Goal: Task Accomplishment & Management: Complete application form

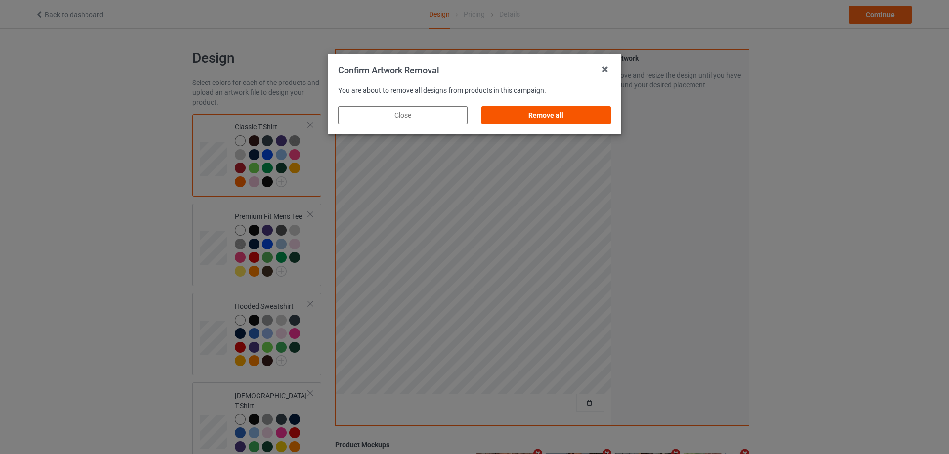
click at [599, 112] on div "Remove all" at bounding box center [545, 115] width 129 height 18
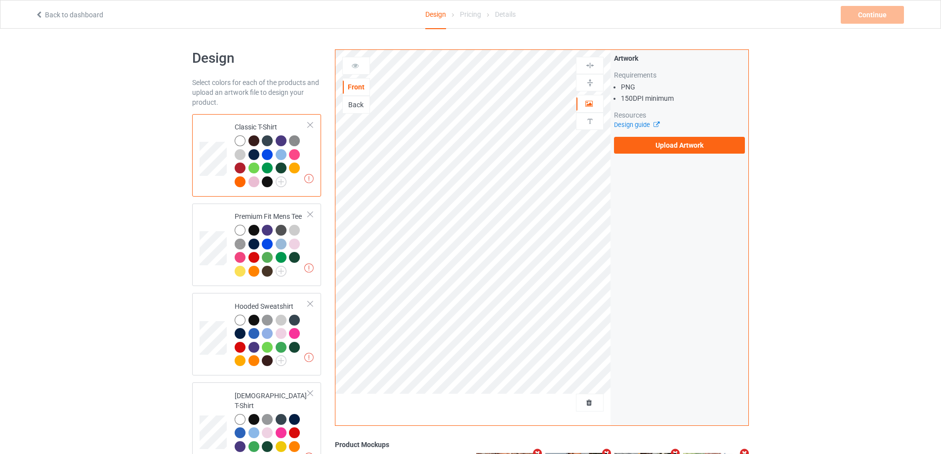
click at [676, 135] on div "Artwork Requirements PNG 150 DPI minimum Resources Design guide Upload Artwork" at bounding box center [679, 103] width 131 height 100
click at [676, 138] on label "Upload Artwork" at bounding box center [679, 145] width 131 height 17
click at [0, 0] on input "Upload Artwork" at bounding box center [0, 0] width 0 height 0
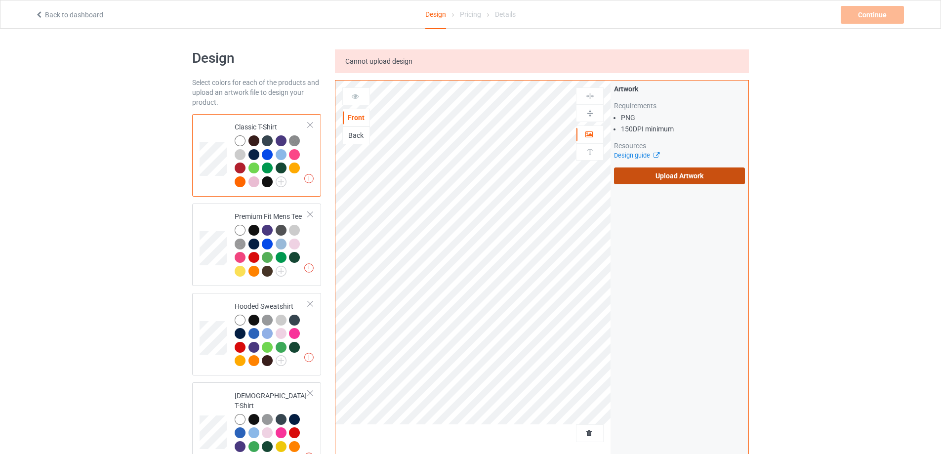
click at [679, 171] on label "Upload Artwork" at bounding box center [679, 176] width 131 height 17
click at [0, 0] on input "Upload Artwork" at bounding box center [0, 0] width 0 height 0
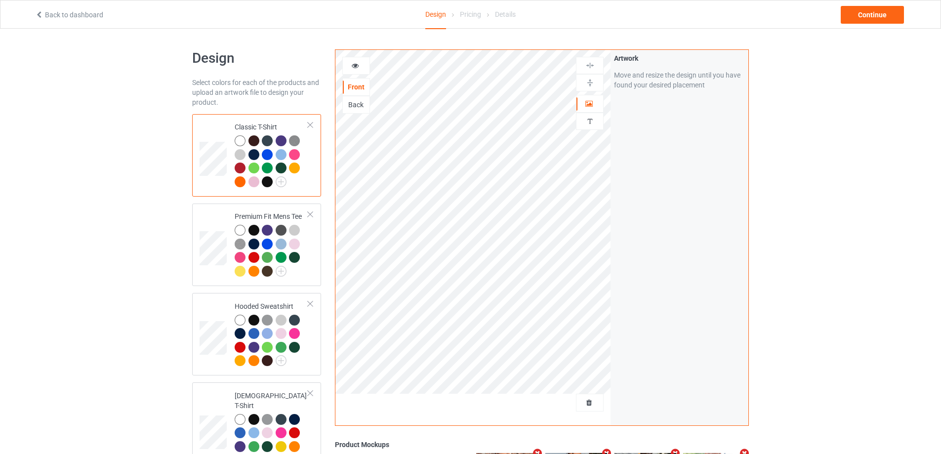
click at [585, 396] on div at bounding box center [590, 403] width 28 height 18
click at [583, 402] on span "Delete all designs" at bounding box center [567, 403] width 52 height 8
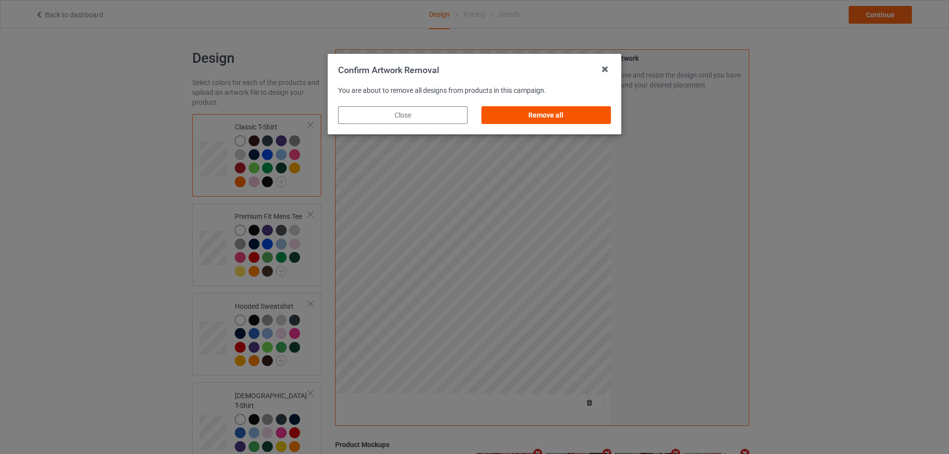
click at [587, 106] on div "Remove all" at bounding box center [545, 115] width 129 height 18
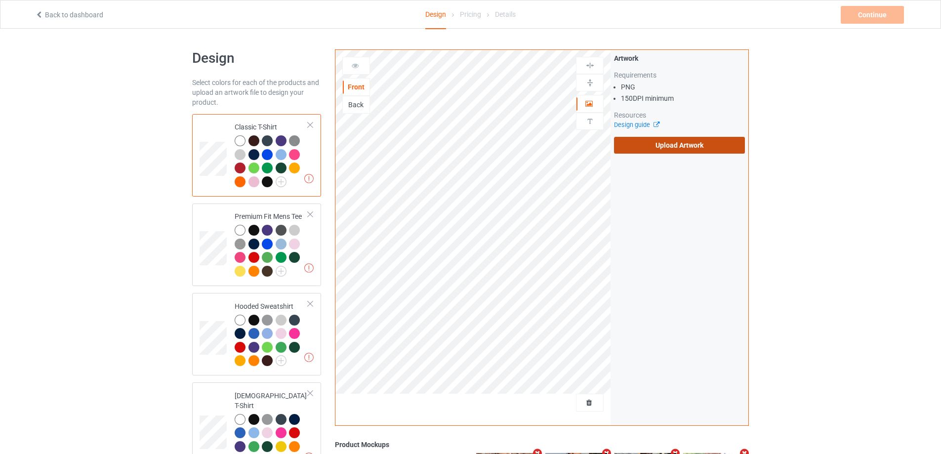
click at [676, 149] on label "Upload Artwork" at bounding box center [679, 145] width 131 height 17
click at [0, 0] on input "Upload Artwork" at bounding box center [0, 0] width 0 height 0
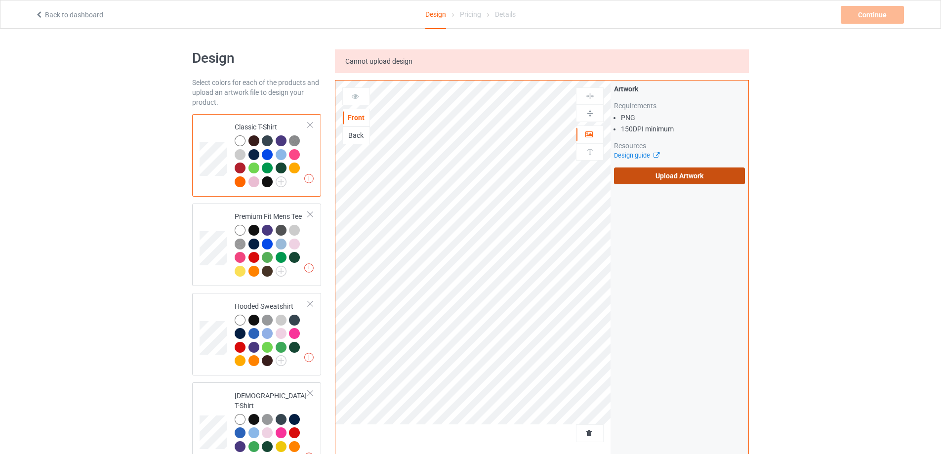
click at [661, 181] on label "Upload Artwork" at bounding box center [679, 176] width 131 height 17
click at [0, 0] on input "Upload Artwork" at bounding box center [0, 0] width 0 height 0
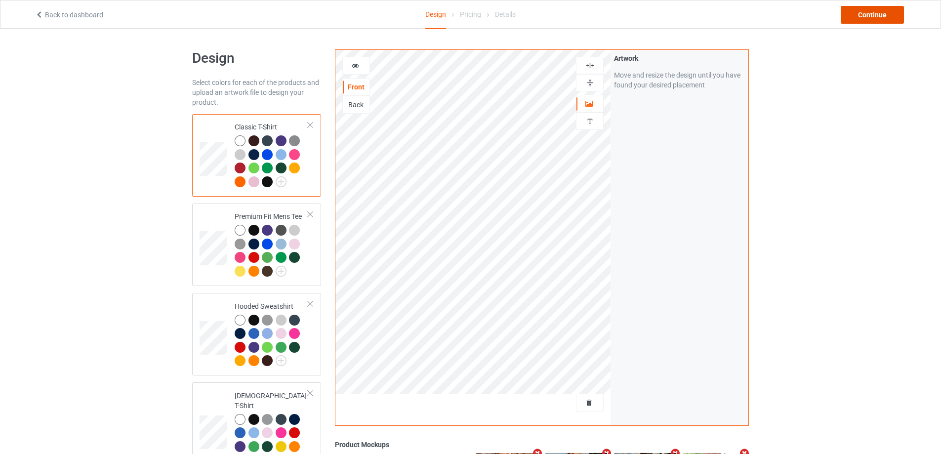
click at [887, 16] on div "Continue" at bounding box center [872, 15] width 63 height 18
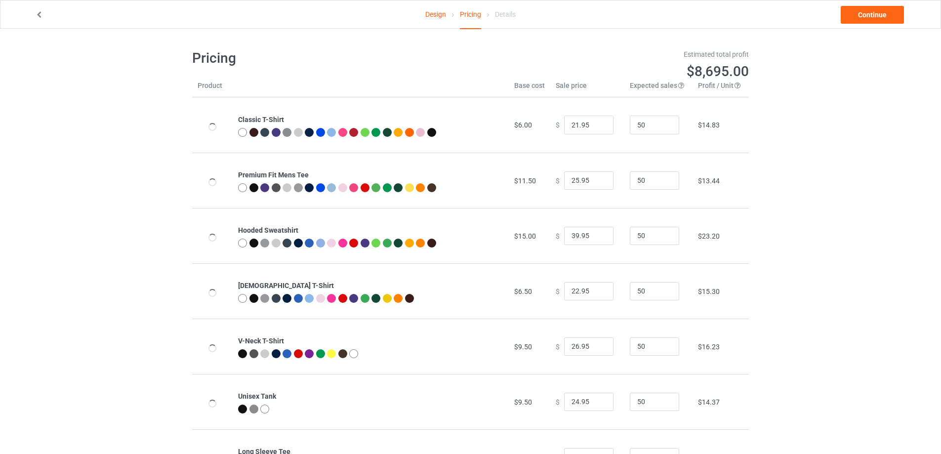
click at [435, 16] on link "Design" at bounding box center [435, 14] width 21 height 28
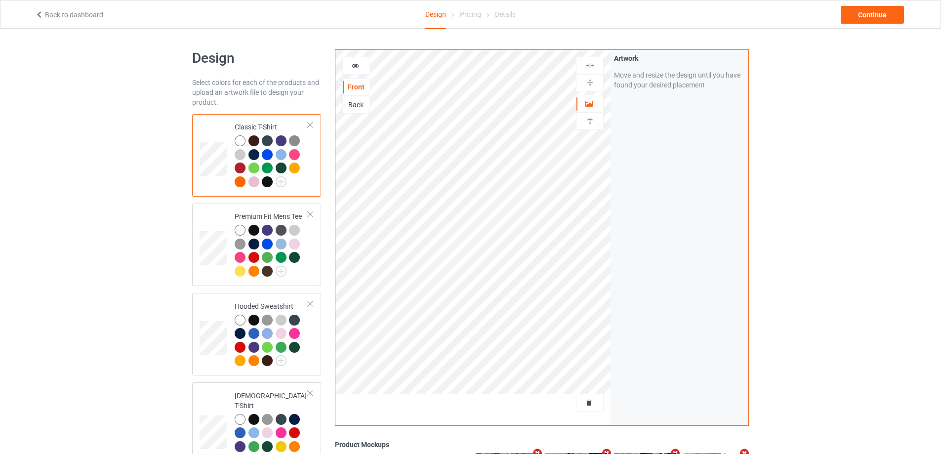
scroll to position [148, 0]
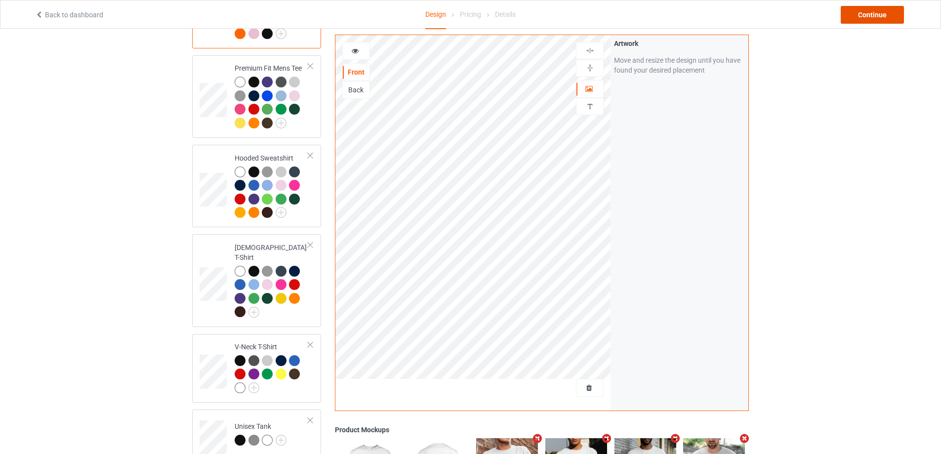
click at [878, 16] on div "Continue" at bounding box center [872, 15] width 63 height 18
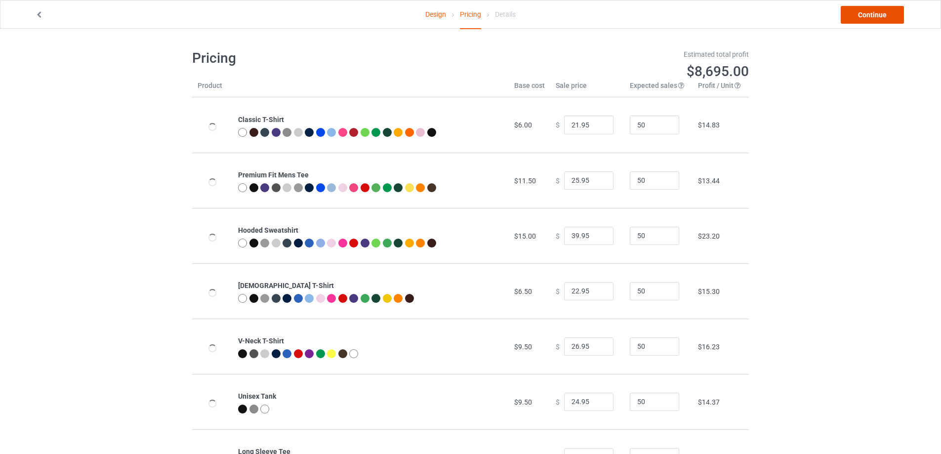
click at [878, 16] on link "Continue" at bounding box center [872, 15] width 63 height 18
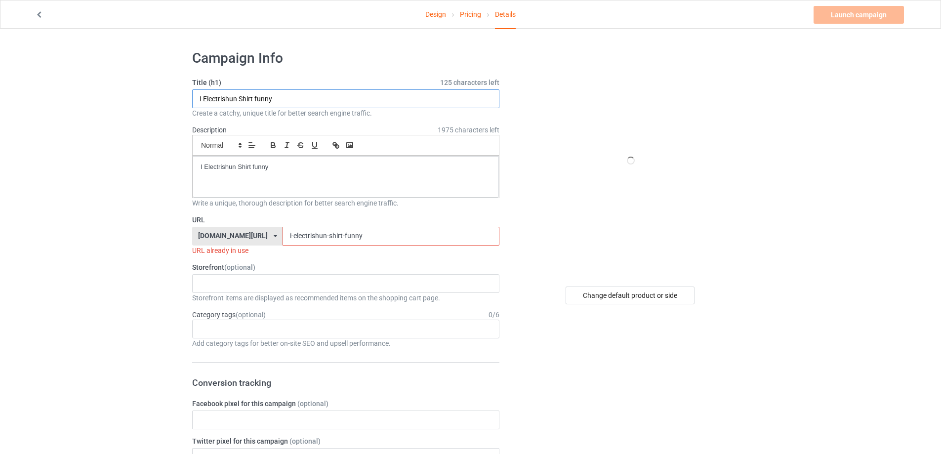
drag, startPoint x: 244, startPoint y: 90, endPoint x: 94, endPoint y: 89, distance: 149.7
paste input "RAZOR RAMON Laureano DSG Shirt"
type input "RAZOR RAMON Laureano DSG Shirt"
drag, startPoint x: 295, startPoint y: 166, endPoint x: 96, endPoint y: 163, distance: 198.7
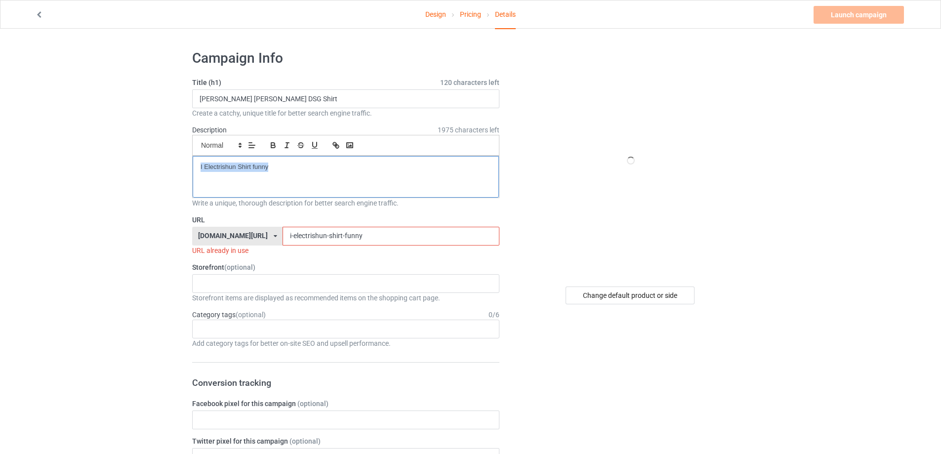
paste div
drag, startPoint x: 296, startPoint y: 238, endPoint x: 203, endPoint y: 237, distance: 92.9
click at [203, 237] on div "teechip.com/ teetrendus.com/ teechip.com/ 5cd2f964b197f721e1cad219 587d0d41cee3…" at bounding box center [345, 236] width 307 height 19
paste input "razor-ramon-laureano-dsg-shirt"
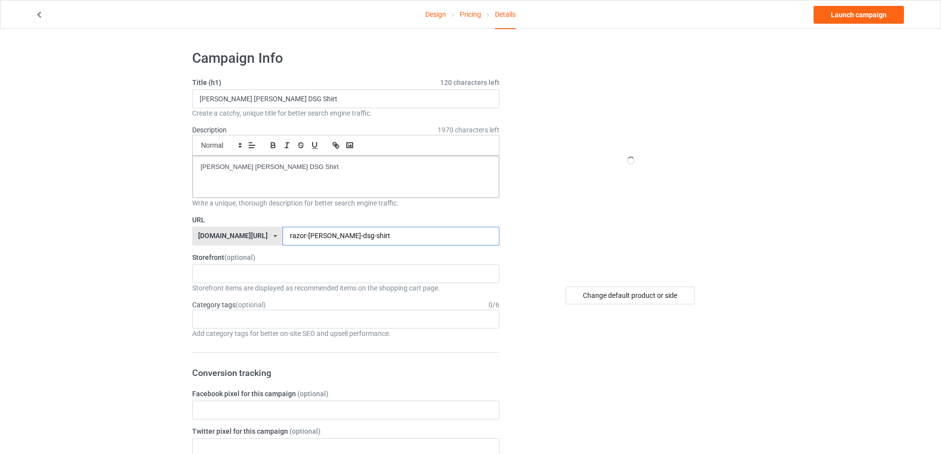
type input "razor-ramon-laureano-dsg-shirt"
click at [436, 15] on link "Design" at bounding box center [435, 14] width 21 height 28
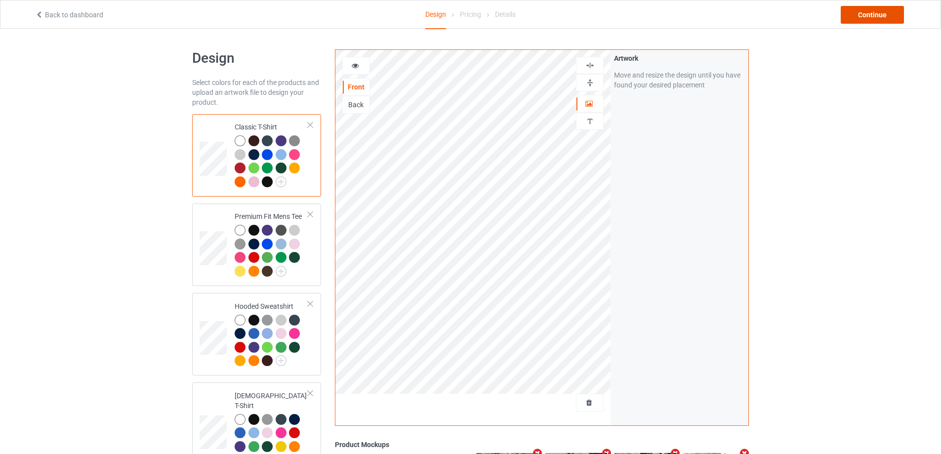
click at [899, 16] on div "Continue" at bounding box center [872, 15] width 63 height 18
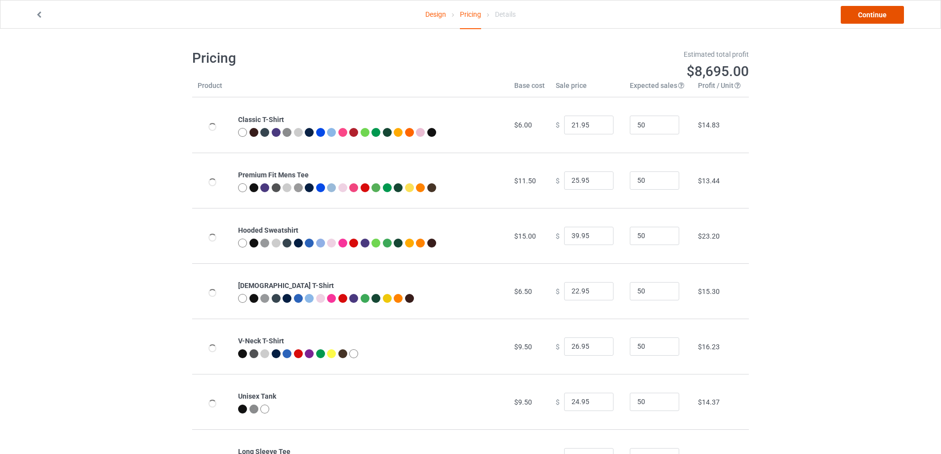
click at [885, 15] on link "Continue" at bounding box center [872, 15] width 63 height 18
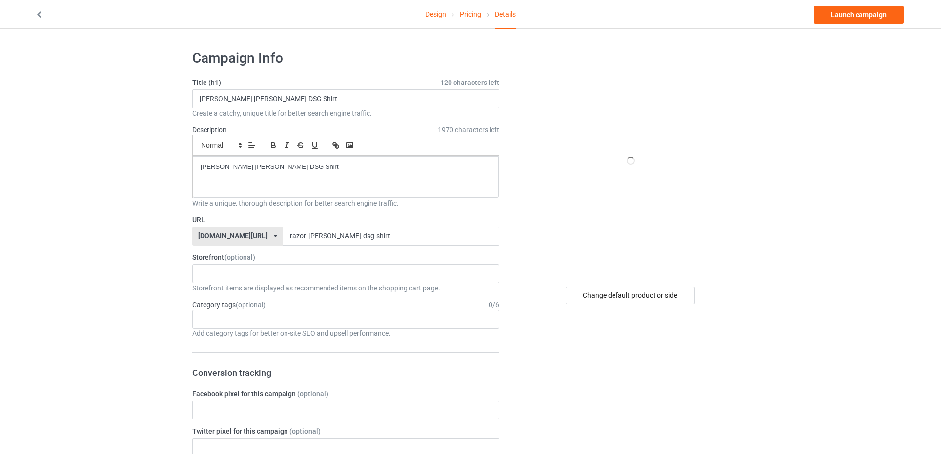
click at [852, 27] on div "Design Pricing Details Launch campaign" at bounding box center [470, 14] width 885 height 28
click at [852, 24] on div "Design Pricing Details Launch campaign" at bounding box center [470, 14] width 885 height 28
click at [852, 15] on link "Launch campaign" at bounding box center [859, 15] width 90 height 18
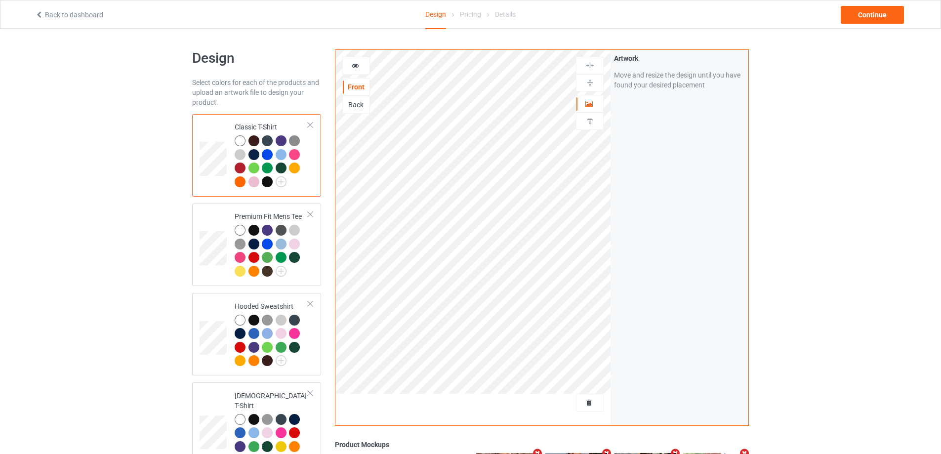
click at [78, 21] on div "Back to dashboard Design Pricing Details Continue" at bounding box center [470, 14] width 885 height 28
click at [83, 22] on div "Back to dashboard Design Pricing Details Continue" at bounding box center [470, 14] width 885 height 28
click at [90, 15] on link "Back to dashboard" at bounding box center [69, 15] width 68 height 8
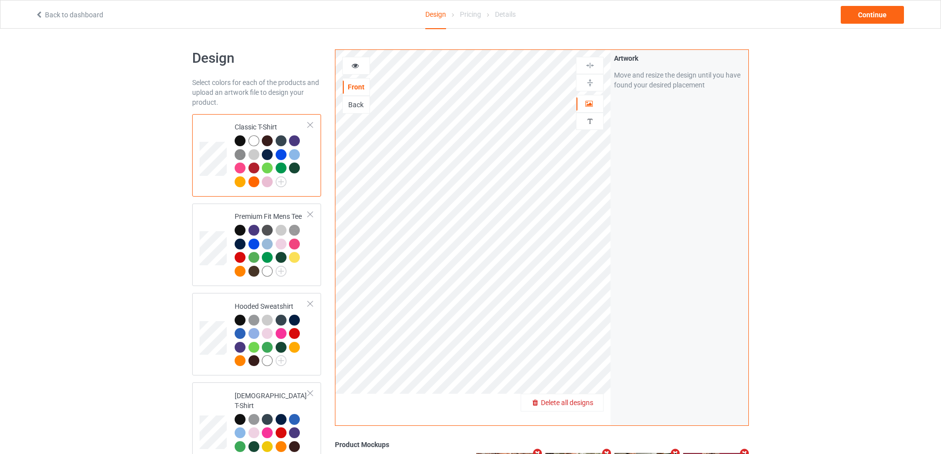
click at [585, 408] on div "Delete all designs" at bounding box center [562, 403] width 82 height 10
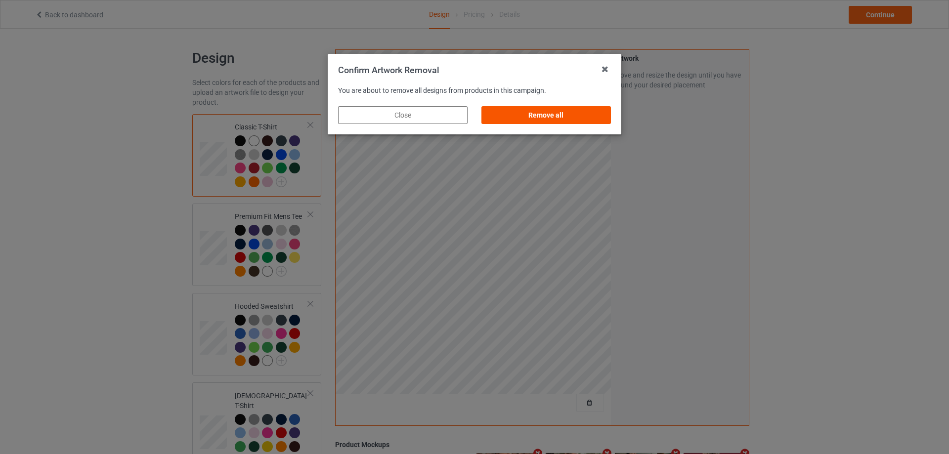
click at [583, 111] on div "Remove all" at bounding box center [545, 115] width 129 height 18
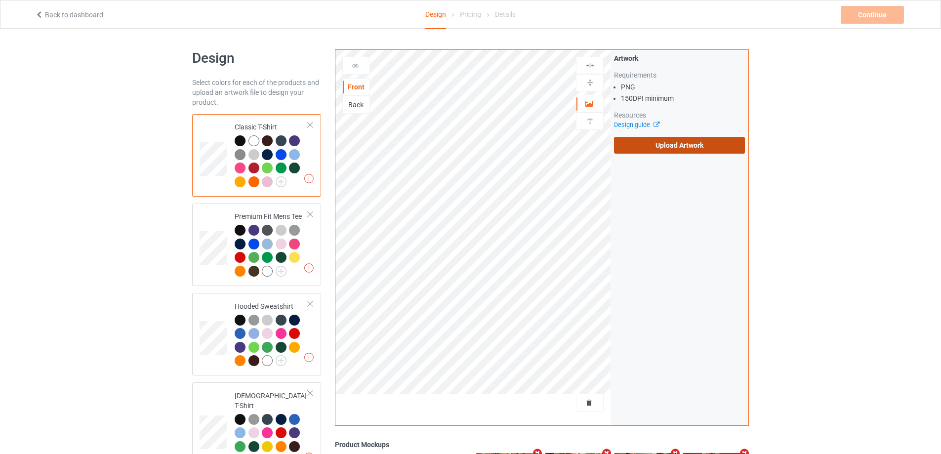
click at [656, 138] on label "Upload Artwork" at bounding box center [679, 145] width 131 height 17
click at [0, 0] on input "Upload Artwork" at bounding box center [0, 0] width 0 height 0
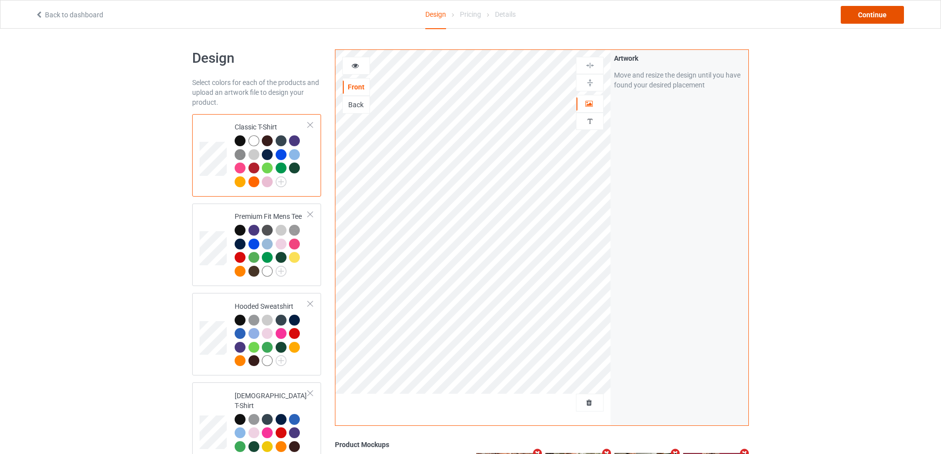
click at [884, 18] on div "Continue" at bounding box center [872, 15] width 63 height 18
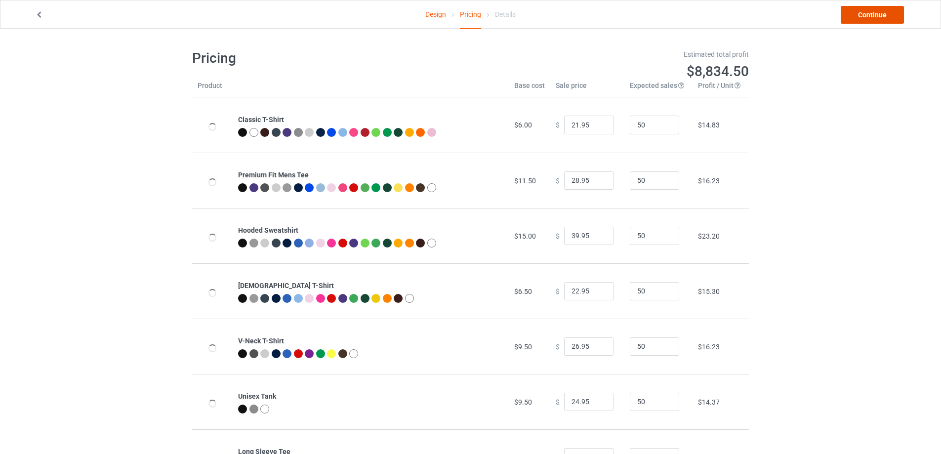
click at [884, 18] on link "Continue" at bounding box center [872, 15] width 63 height 18
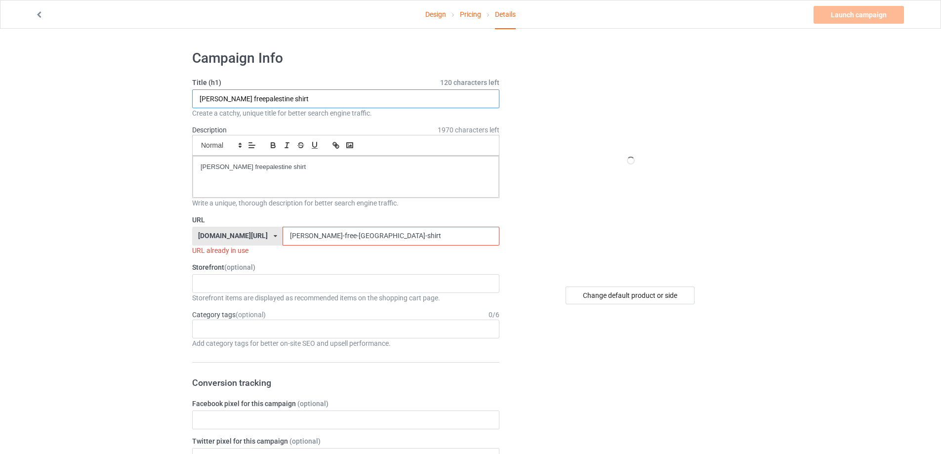
paste input "[URL][DOMAIN_NAME][PERSON_NAME]"
drag, startPoint x: 303, startPoint y: 105, endPoint x: 67, endPoint y: 99, distance: 236.7
drag, startPoint x: 306, startPoint y: 98, endPoint x: 393, endPoint y: 130, distance: 92.7
click at [409, 105] on input "[URL][DOMAIN_NAME][PERSON_NAME]" at bounding box center [345, 98] width 307 height 19
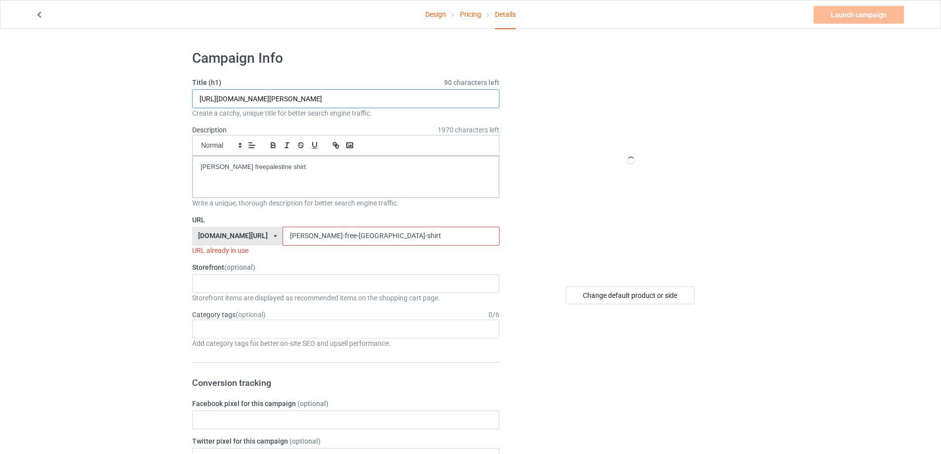
type input "[URL][DOMAIN_NAME][PERSON_NAME]"
drag, startPoint x: 392, startPoint y: 239, endPoint x: 164, endPoint y: 209, distance: 230.2
paste input "[PERSON_NAME]-was-her"
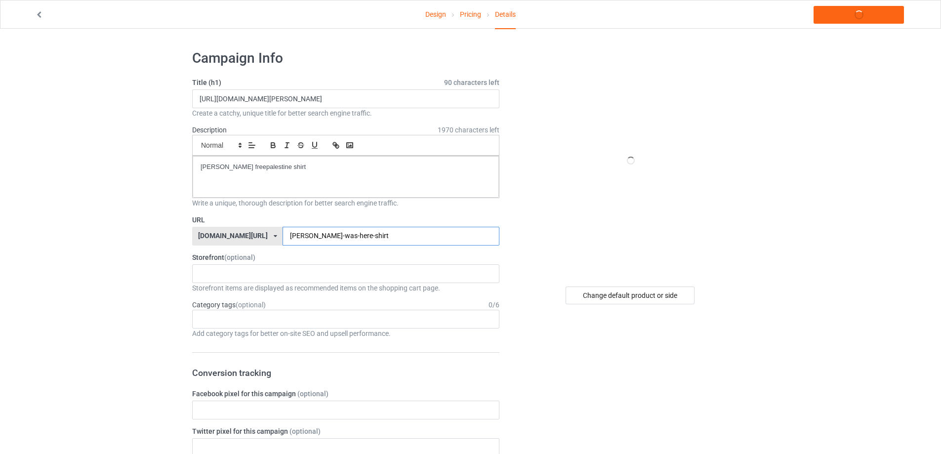
type input "[PERSON_NAME]-was-here-shirt"
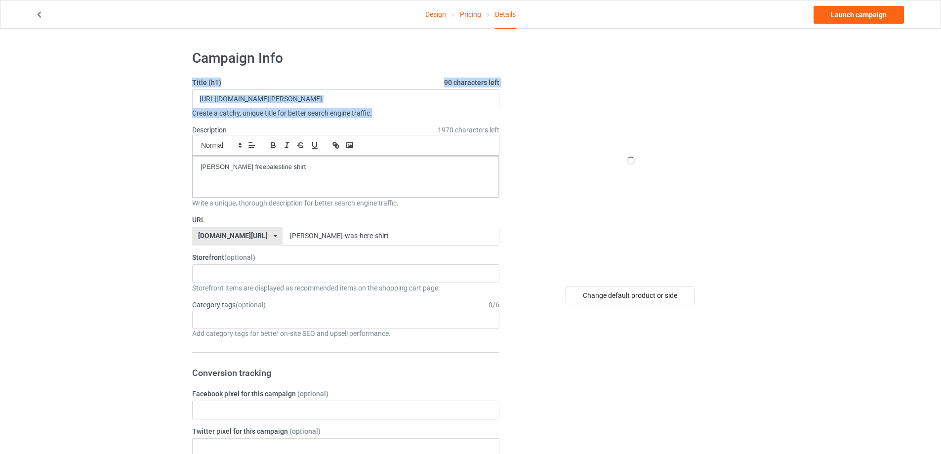
drag, startPoint x: 415, startPoint y: 109, endPoint x: 84, endPoint y: 82, distance: 332.2
click at [400, 96] on input "[URL][DOMAIN_NAME][PERSON_NAME]" at bounding box center [345, 98] width 307 height 19
drag, startPoint x: 398, startPoint y: 98, endPoint x: 20, endPoint y: 92, distance: 378.5
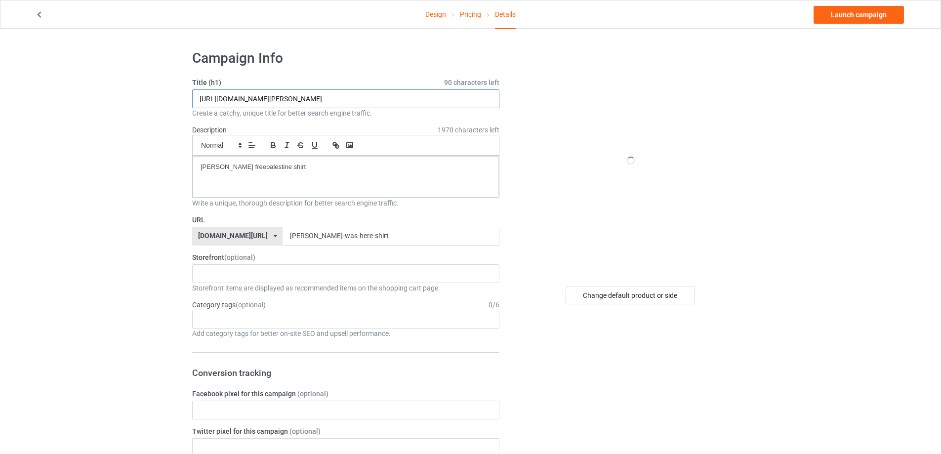
paste input "[PERSON_NAME] was here"
type input "[PERSON_NAME] was here shirt"
drag, startPoint x: 308, startPoint y: 177, endPoint x: 74, endPoint y: 161, distance: 235.3
click at [850, 18] on link "Launch campaign" at bounding box center [859, 15] width 90 height 18
